Goal: Navigation & Orientation: Find specific page/section

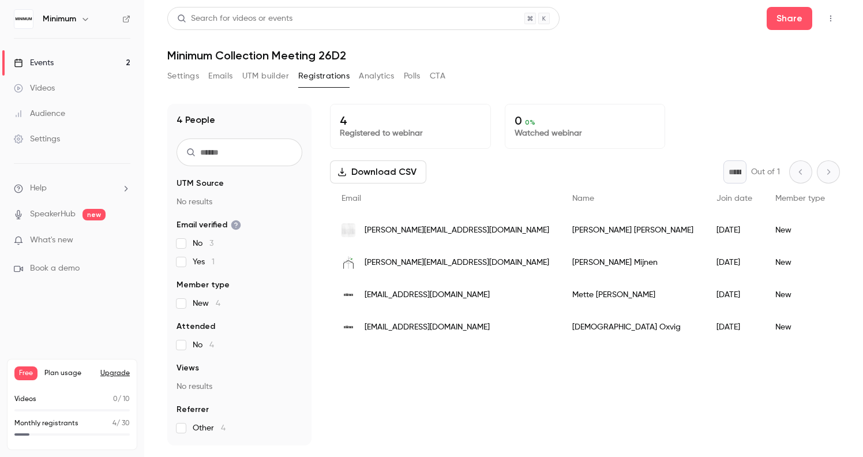
click at [48, 61] on div "Events" at bounding box center [34, 63] width 40 height 12
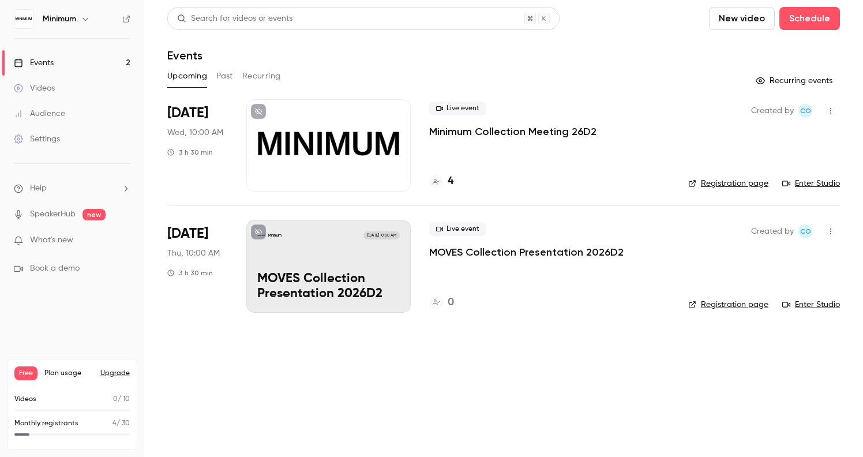
click at [339, 149] on div at bounding box center [328, 145] width 164 height 92
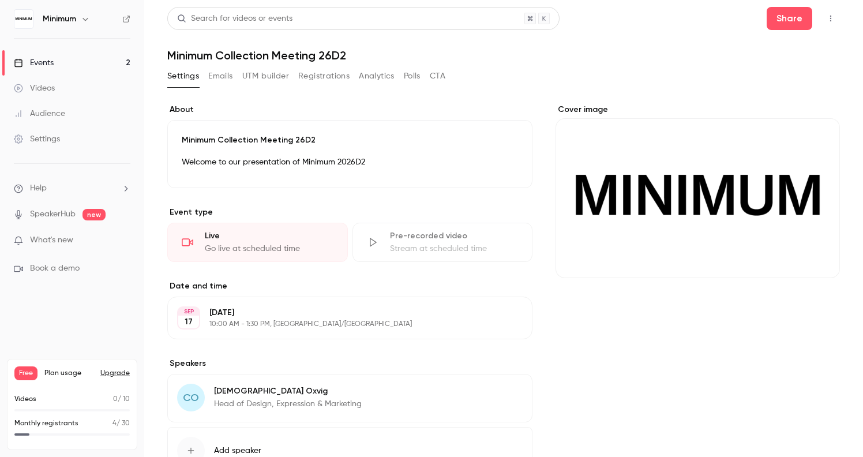
click at [230, 152] on div "Minimum Collection Meeting 26D2 Welcome to our presentation of Minimum 2026D2 E…" at bounding box center [349, 154] width 365 height 68
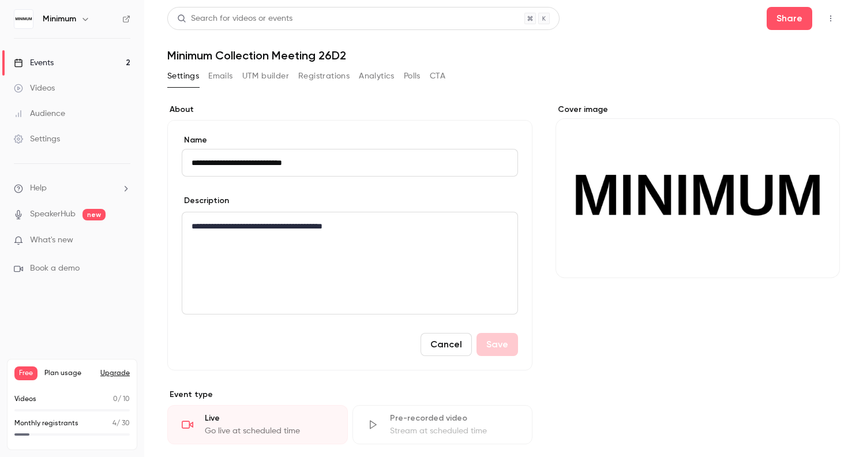
click at [365, 114] on label "About" at bounding box center [349, 110] width 365 height 12
click at [41, 61] on div "Events" at bounding box center [34, 63] width 40 height 12
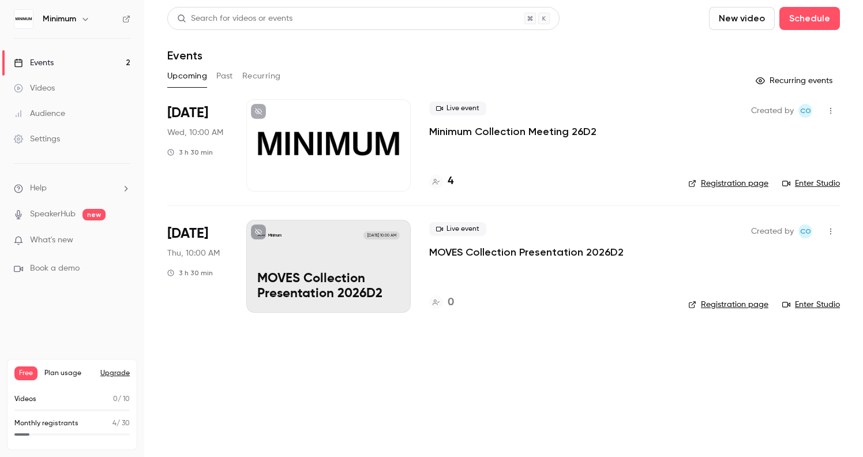
click at [204, 129] on span "Wed, 10:00 AM" at bounding box center [195, 133] width 56 height 12
click at [460, 132] on p "Minimum Collection Meeting 26D2" at bounding box center [512, 132] width 167 height 14
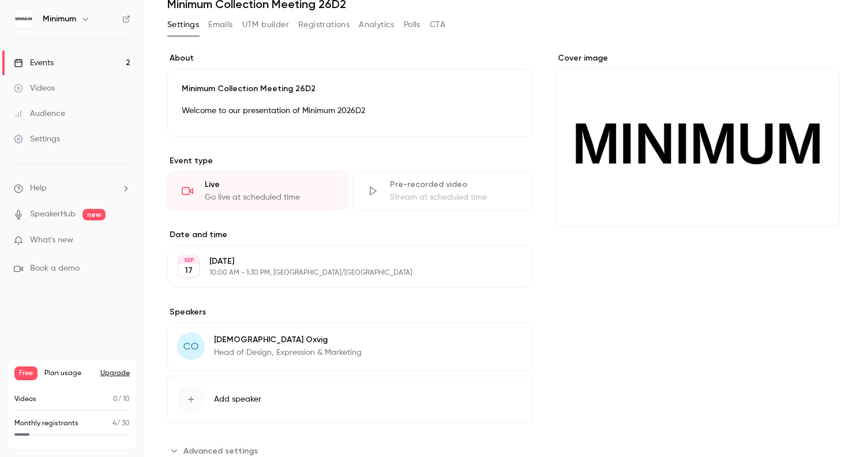
scroll to position [89, 0]
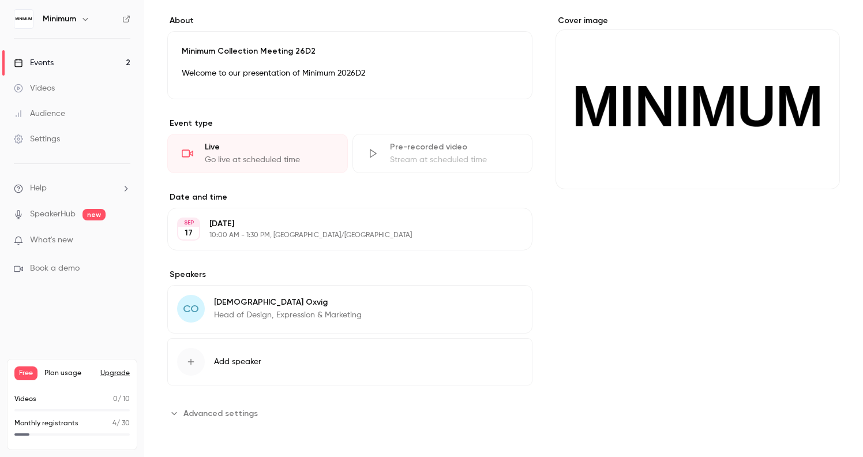
click at [36, 62] on div "Events" at bounding box center [34, 63] width 40 height 12
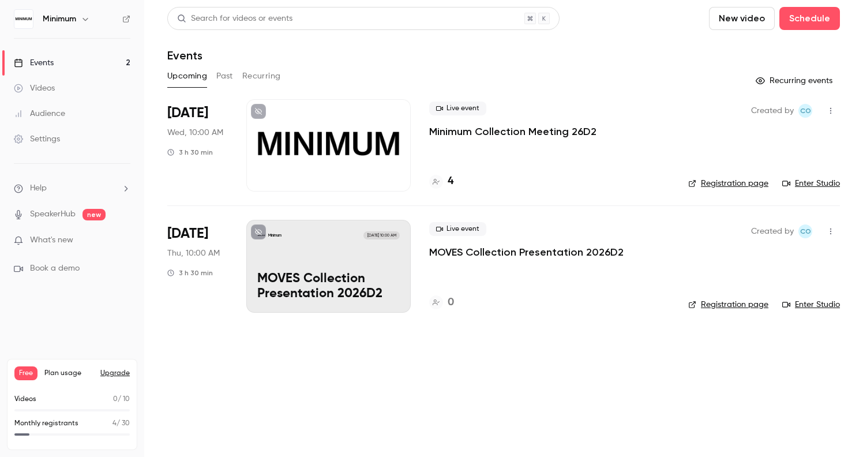
click at [674, 133] on li "[DATE] Wed, 10:00 AM 3 h 30 min Live event Minimum Collection Meeting 26D2 4 Cr…" at bounding box center [503, 152] width 673 height 106
click at [627, 167] on div "Live event Minimum Collection Meeting 26D2 4" at bounding box center [549, 145] width 241 height 92
click at [814, 182] on link "Enter Studio" at bounding box center [811, 184] width 58 height 12
